Goal: Task Accomplishment & Management: Manage account settings

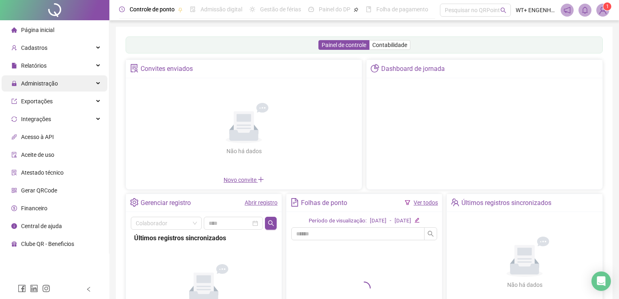
click at [57, 85] on div "Administração" at bounding box center [55, 83] width 106 height 16
click at [38, 89] on span "Administração" at bounding box center [34, 83] width 47 height 16
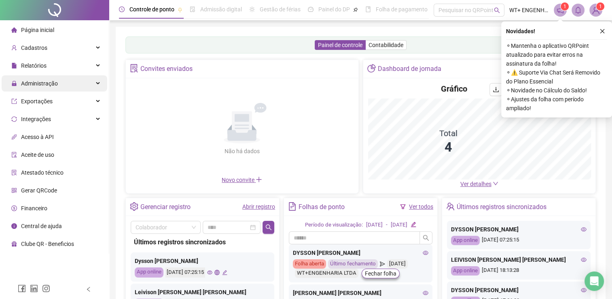
click at [91, 81] on div "Administração" at bounding box center [55, 83] width 106 height 16
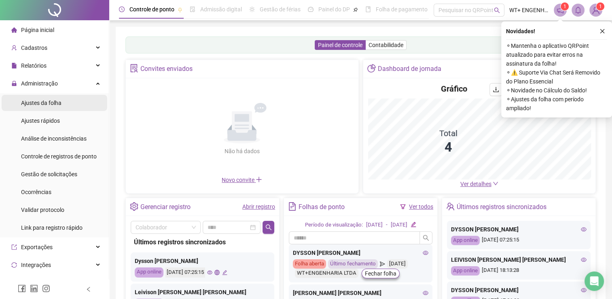
click at [68, 105] on li "Ajustes da folha" at bounding box center [55, 103] width 106 height 16
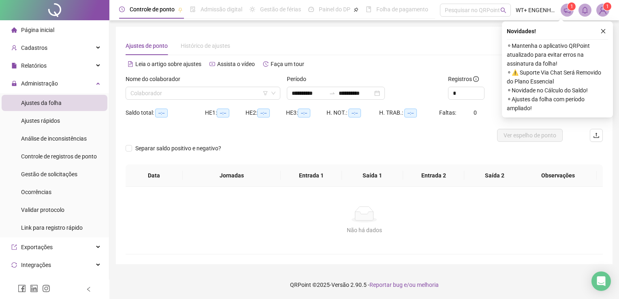
type input "**********"
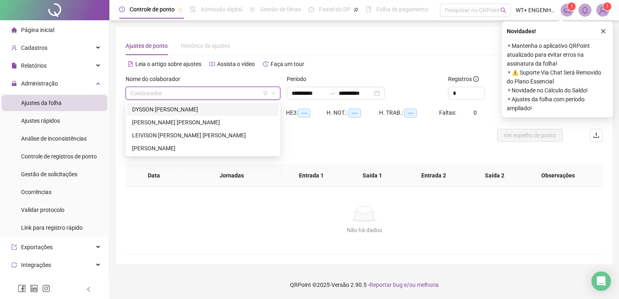
click at [140, 92] on input "search" at bounding box center [199, 93] width 138 height 12
click at [146, 122] on div "JOSE LUCIANO ARAUJO DE CAMPOS" at bounding box center [203, 122] width 142 height 9
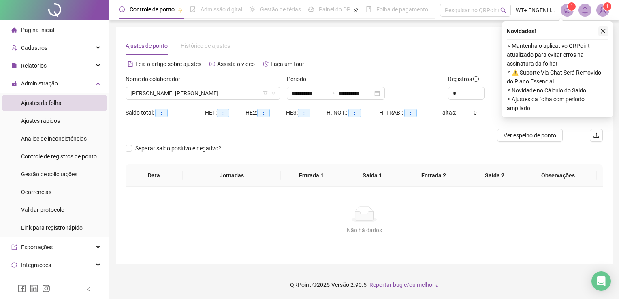
click at [601, 32] on icon "close" at bounding box center [603, 31] width 6 height 6
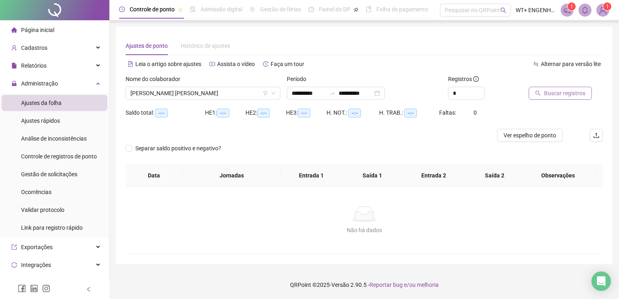
click at [561, 97] on span "Buscar registros" at bounding box center [564, 93] width 41 height 9
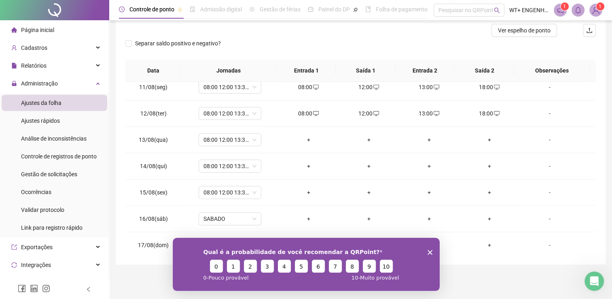
scroll to position [299, 0]
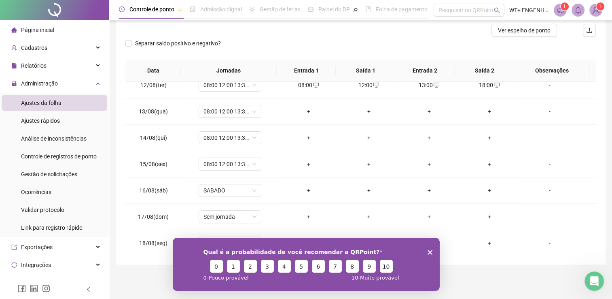
click at [429, 255] on div "Qual é a probabilidade de você recomendar a QRPoint? 0 1 2 3 4 5 6 7 8 9 10 0 -…" at bounding box center [305, 263] width 267 height 53
click at [429, 251] on polygon "Encerrar pesquisa" at bounding box center [429, 251] width 5 height 5
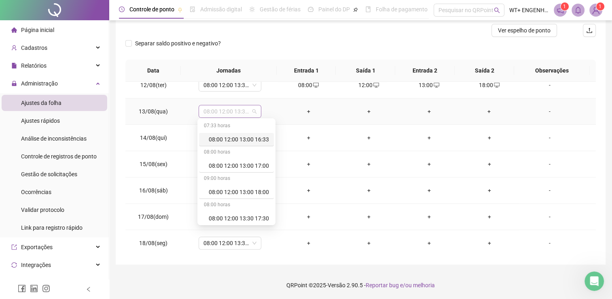
click at [235, 113] on span "08:00 12:00 13:30 17:30" at bounding box center [230, 111] width 53 height 12
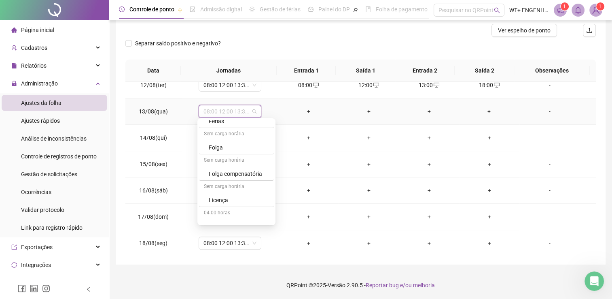
scroll to position [237, 0]
click at [259, 188] on div "Licença" at bounding box center [239, 191] width 60 height 9
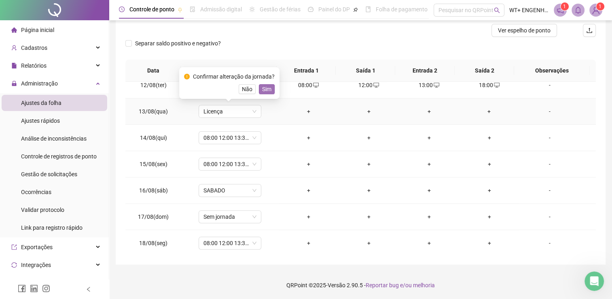
click at [267, 92] on span "Sim" at bounding box center [266, 89] width 9 height 9
click at [267, 92] on td "08:00 12:00 13:30 17:30" at bounding box center [230, 85] width 97 height 26
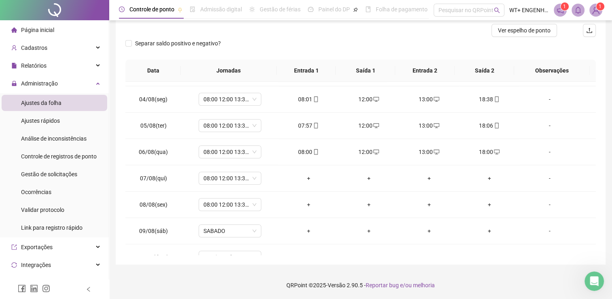
scroll to position [106, 0]
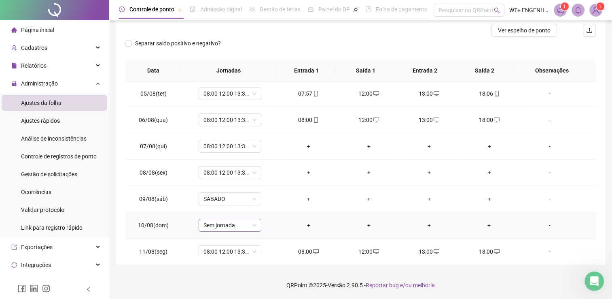
click at [236, 223] on span "Sem jornada" at bounding box center [230, 225] width 53 height 12
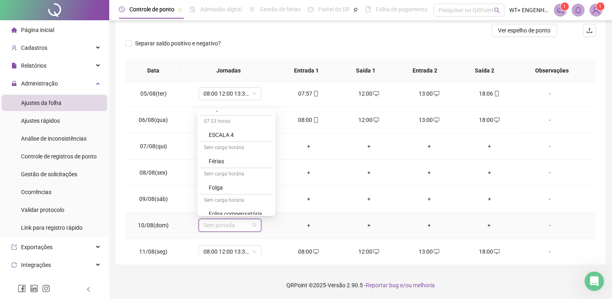
scroll to position [210, 0]
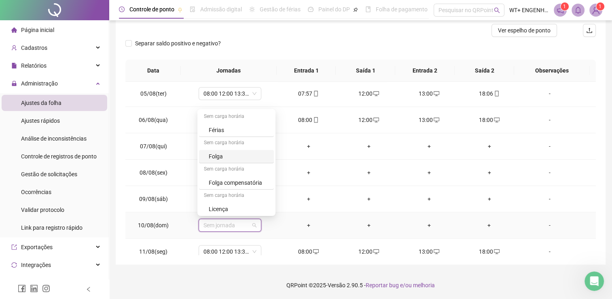
click at [239, 158] on div "Folga" at bounding box center [239, 156] width 60 height 9
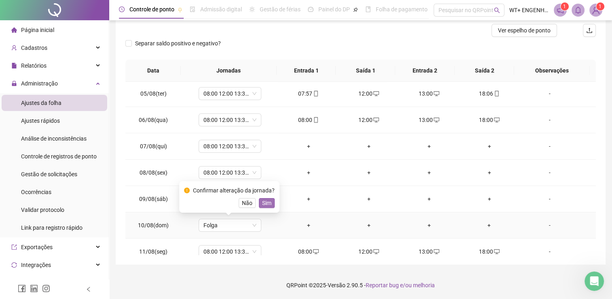
click at [266, 205] on span "Sim" at bounding box center [266, 202] width 9 height 9
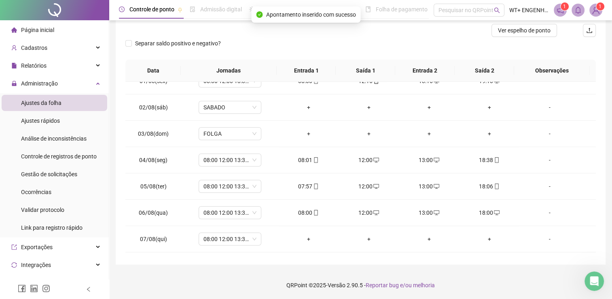
scroll to position [0, 0]
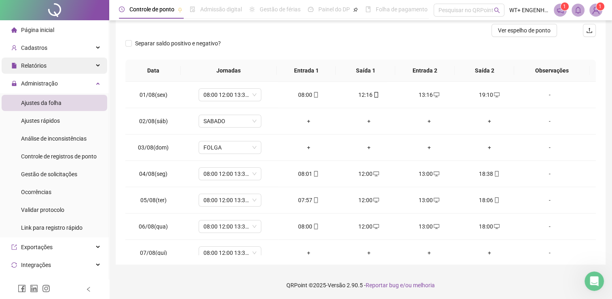
click at [82, 58] on div "Relatórios" at bounding box center [55, 65] width 106 height 16
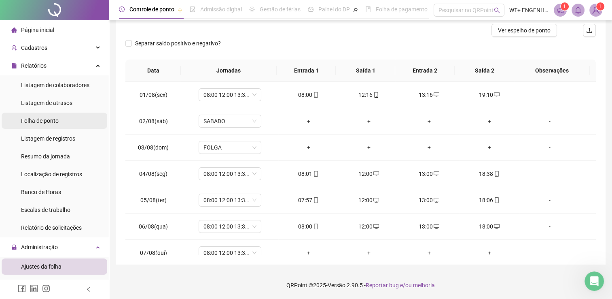
click at [53, 124] on div "Folha de ponto" at bounding box center [40, 121] width 38 height 16
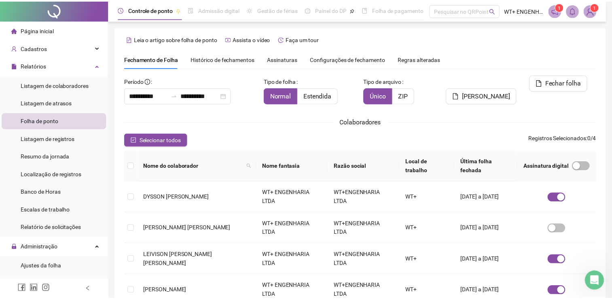
scroll to position [16, 0]
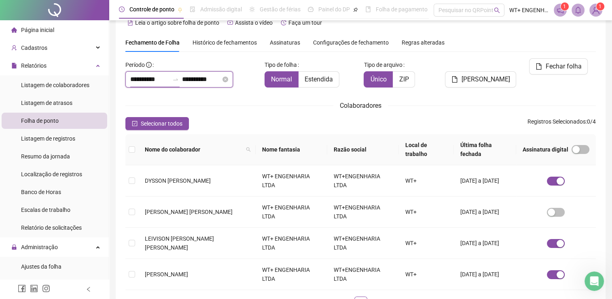
click at [145, 79] on input "**********" at bounding box center [149, 79] width 39 height 10
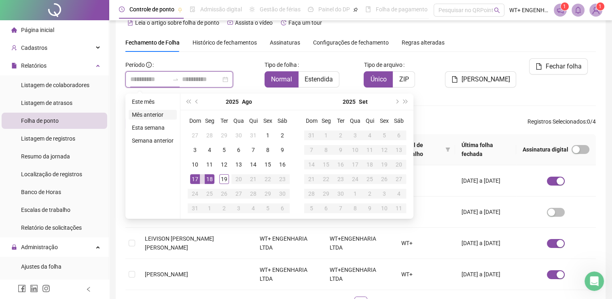
type input "**********"
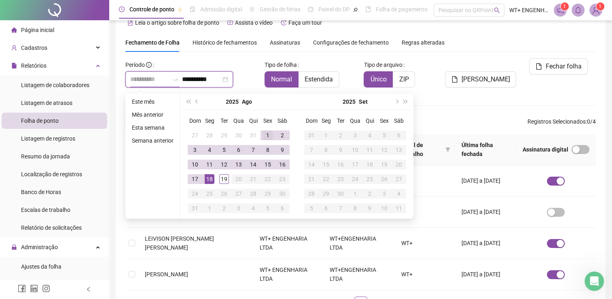
type input "**********"
click at [268, 139] on div "1" at bounding box center [268, 135] width 10 height 10
type input "**********"
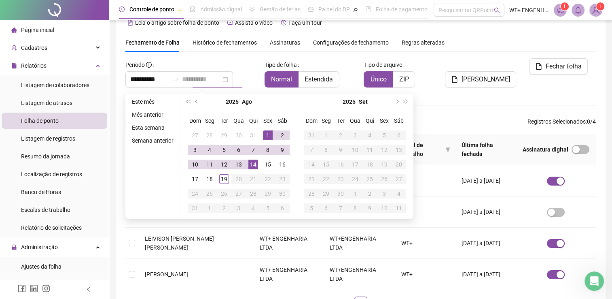
click at [255, 166] on div "14" at bounding box center [254, 164] width 10 height 10
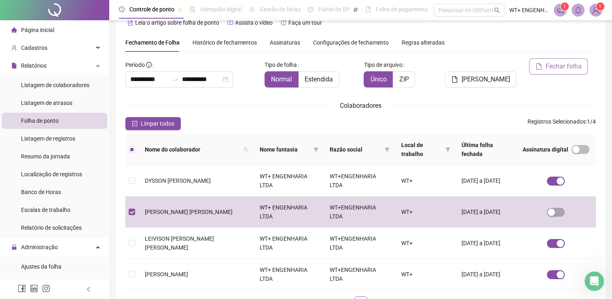
click at [568, 63] on span "Fechar folha" at bounding box center [564, 67] width 36 height 10
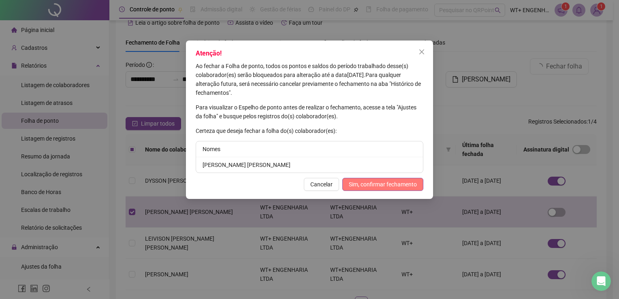
click at [396, 182] on span "Sim, confirmar fechamento" at bounding box center [383, 184] width 68 height 9
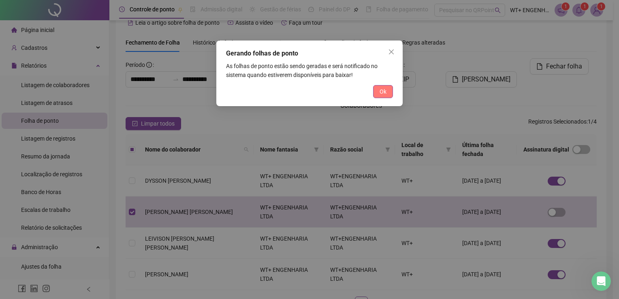
click at [384, 85] on button "Ok" at bounding box center [383, 91] width 20 height 13
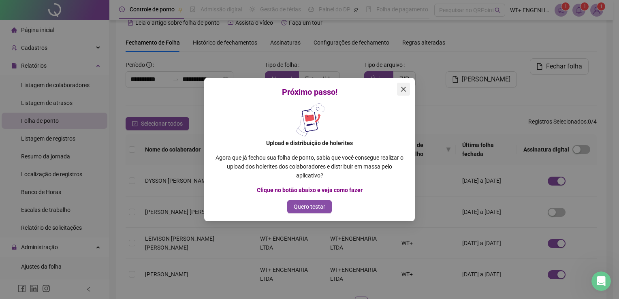
click at [400, 89] on icon "close" at bounding box center [403, 89] width 6 height 6
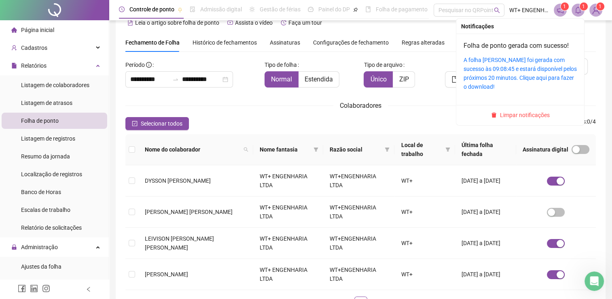
click at [578, 8] on icon "bell" at bounding box center [578, 9] width 7 height 7
click at [530, 66] on link "A folha de ponto foi gerada com sucesso às 09:08:45 e estará disponível pelos p…" at bounding box center [520, 73] width 113 height 33
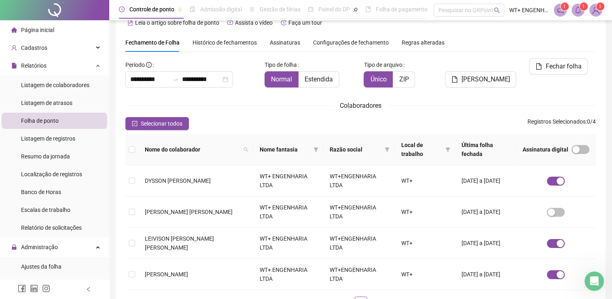
click at [580, 15] on span at bounding box center [578, 10] width 13 height 13
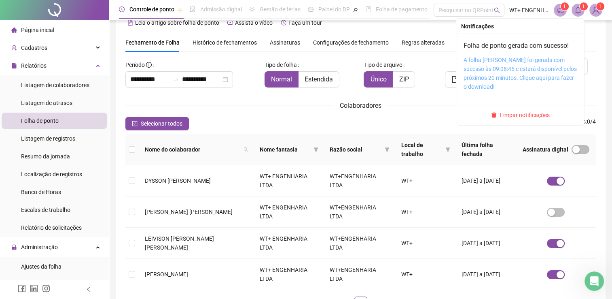
click at [518, 69] on link "A folha de ponto foi gerada com sucesso às 09:08:45 e estará disponível pelos p…" at bounding box center [520, 73] width 113 height 33
